Goal: Information Seeking & Learning: Learn about a topic

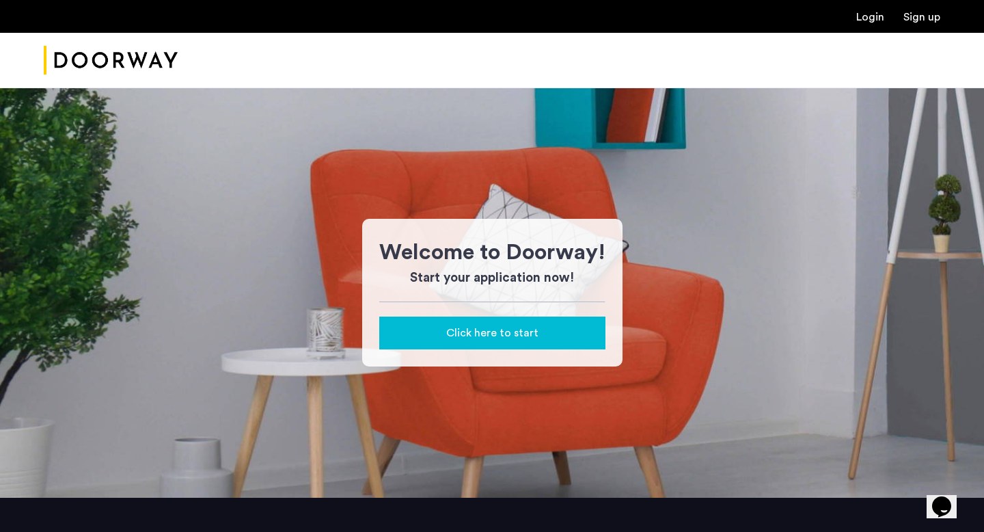
click at [118, 50] on img "Cazamio Logo" at bounding box center [111, 60] width 134 height 51
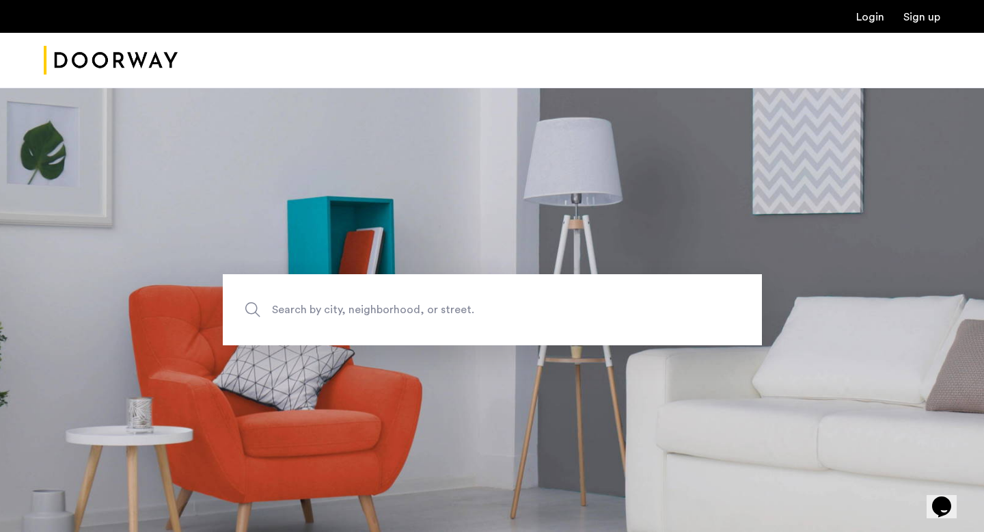
click at [335, 309] on span "Search by city, neighborhood, or street." at bounding box center [460, 310] width 377 height 18
click at [335, 309] on input "Search by city, neighborhood, or street." at bounding box center [492, 309] width 539 height 71
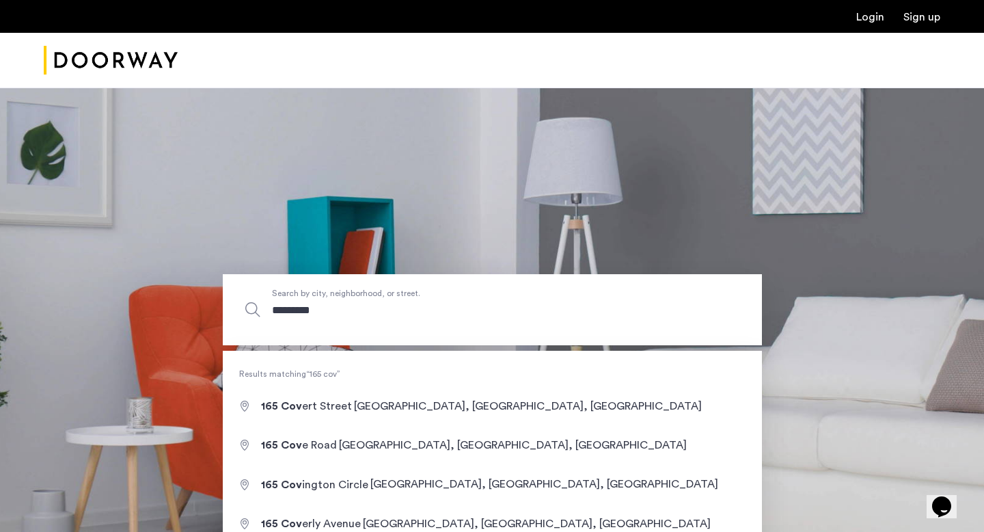
type input "**********"
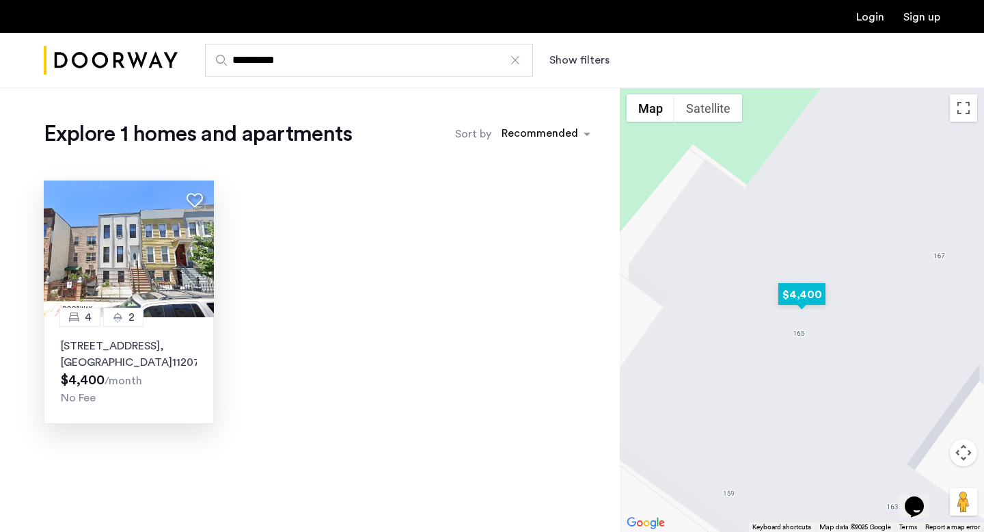
click at [188, 256] on img at bounding box center [129, 248] width 170 height 137
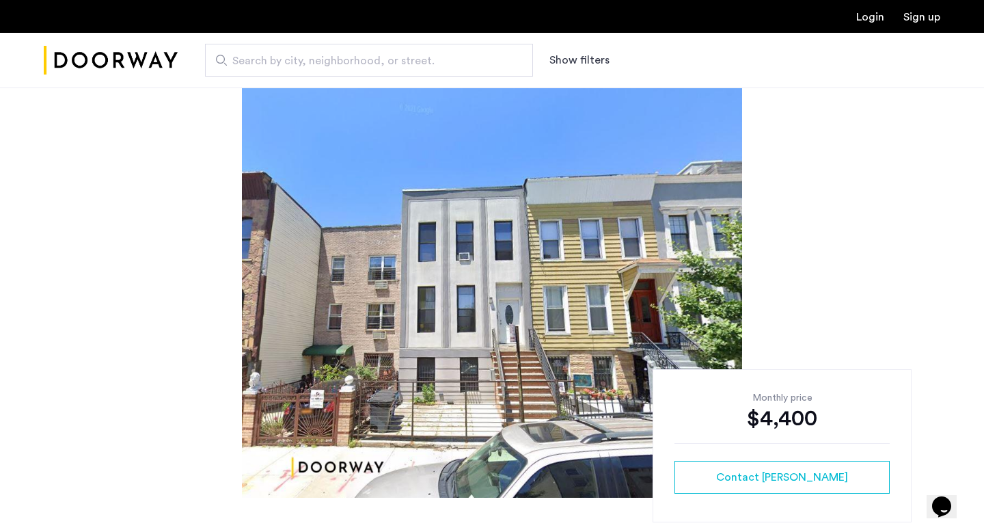
click at [749, 254] on div at bounding box center [492, 292] width 984 height 410
click at [701, 271] on img at bounding box center [492, 292] width 500 height 410
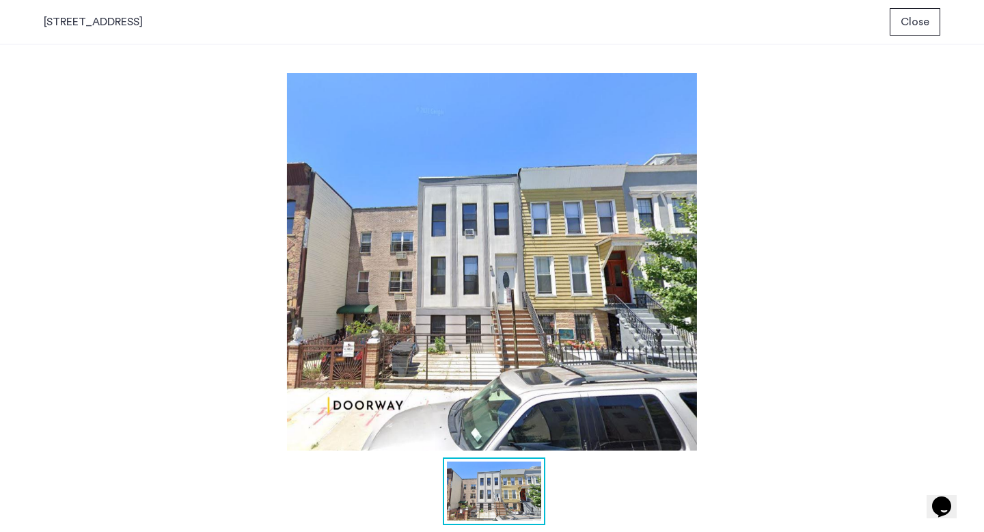
click at [856, 216] on img at bounding box center [492, 261] width 896 height 377
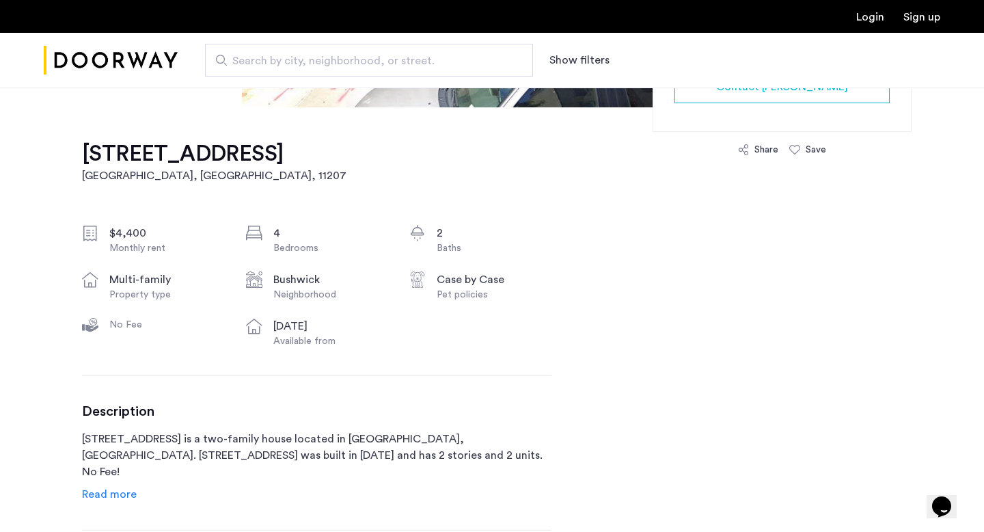
scroll to position [392, 0]
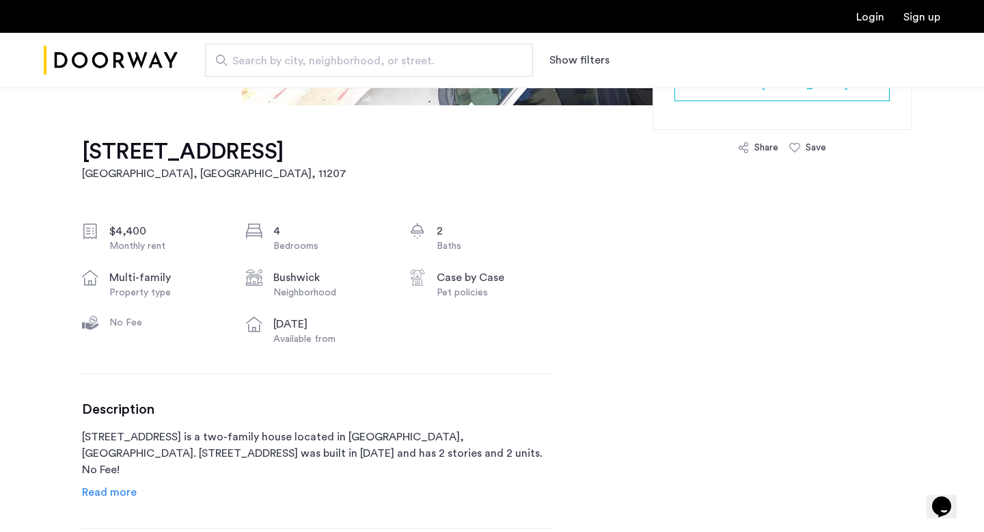
click at [128, 509] on div "165 Covert Street, Unit 2 Brooklyn, NY , 11207 $4,400 Monthly rent 4 Bedrooms 2…" at bounding box center [316, 473] width 469 height 736
click at [127, 501] on div "165 Covert Street, Unit 2 Brooklyn, NY , 11207 $4,400 Monthly rent 4 Bedrooms 2…" at bounding box center [316, 473] width 469 height 736
click at [127, 491] on span "Read more" at bounding box center [109, 491] width 55 height 11
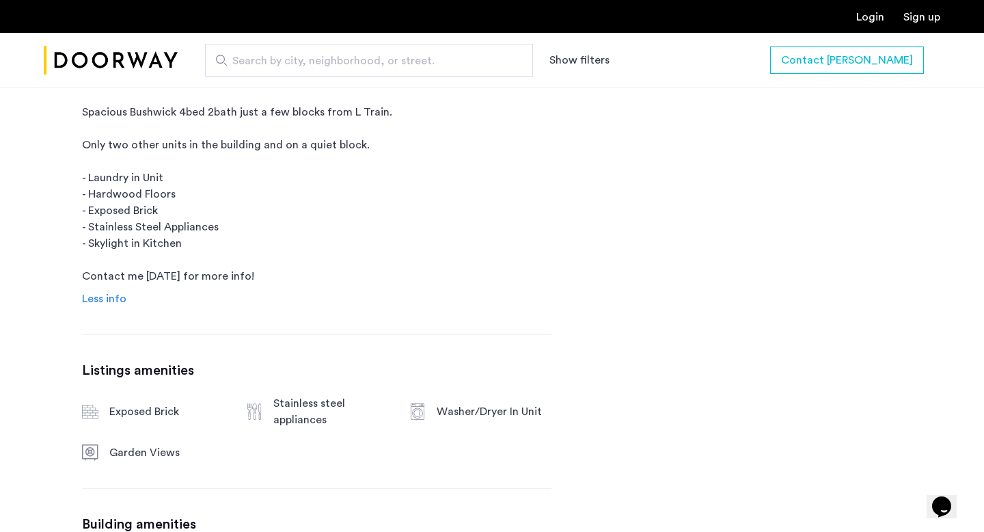
scroll to position [784, 0]
